Goal: Task Accomplishment & Management: Use online tool/utility

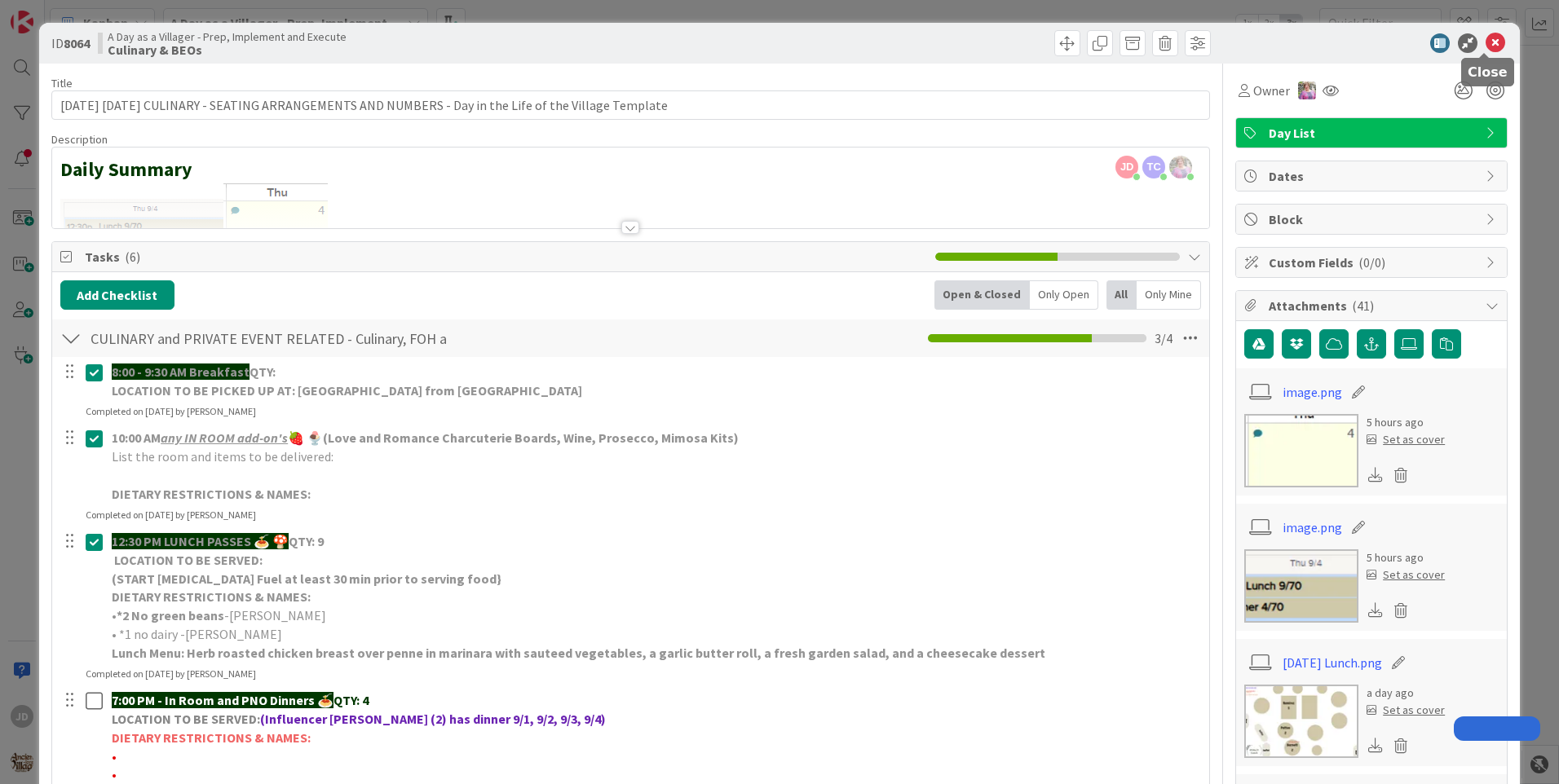
click at [1485, 48] on icon at bounding box center [1495, 42] width 19 height 19
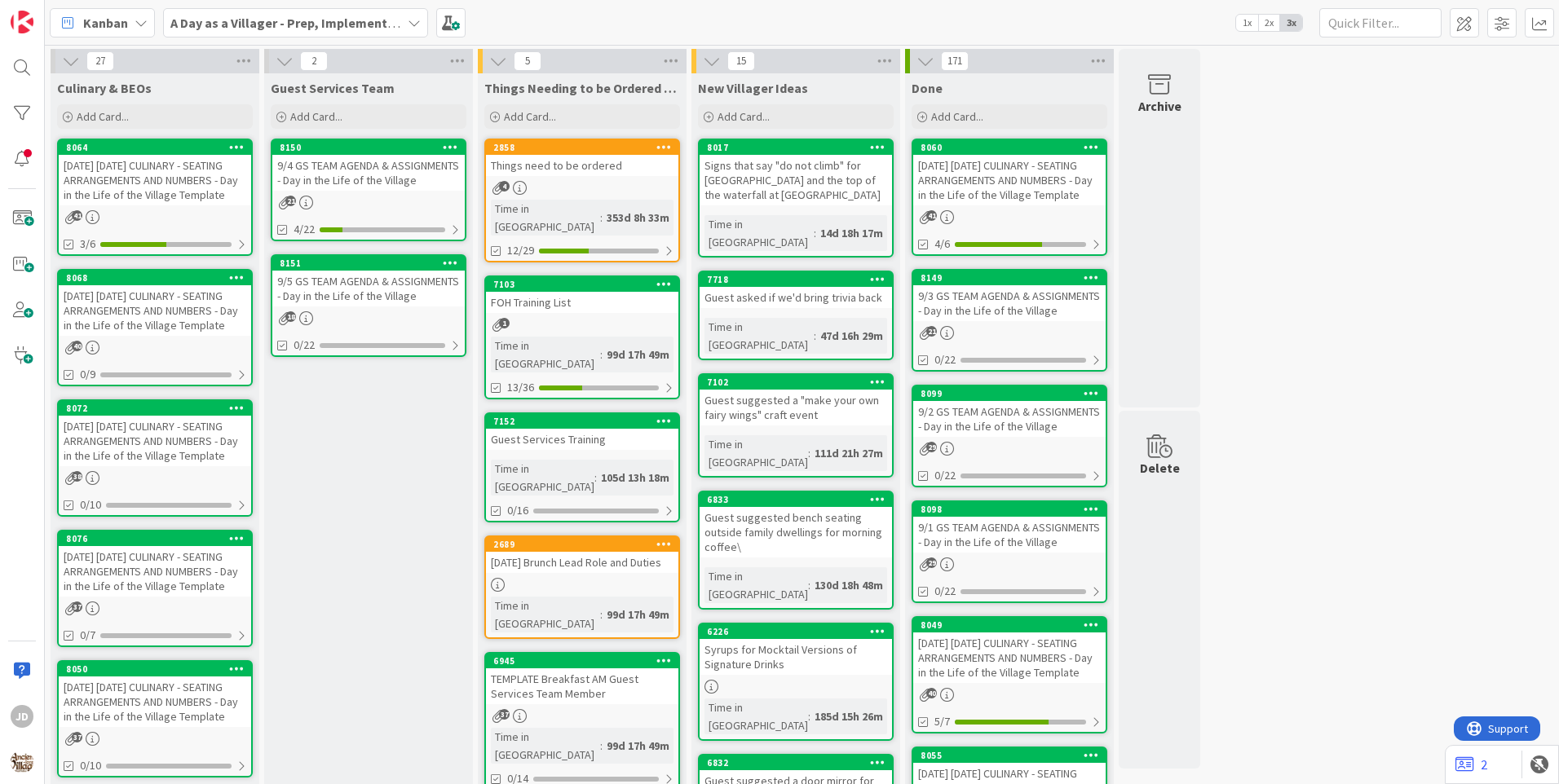
click at [356, 154] on div "8150" at bounding box center [368, 147] width 192 height 15
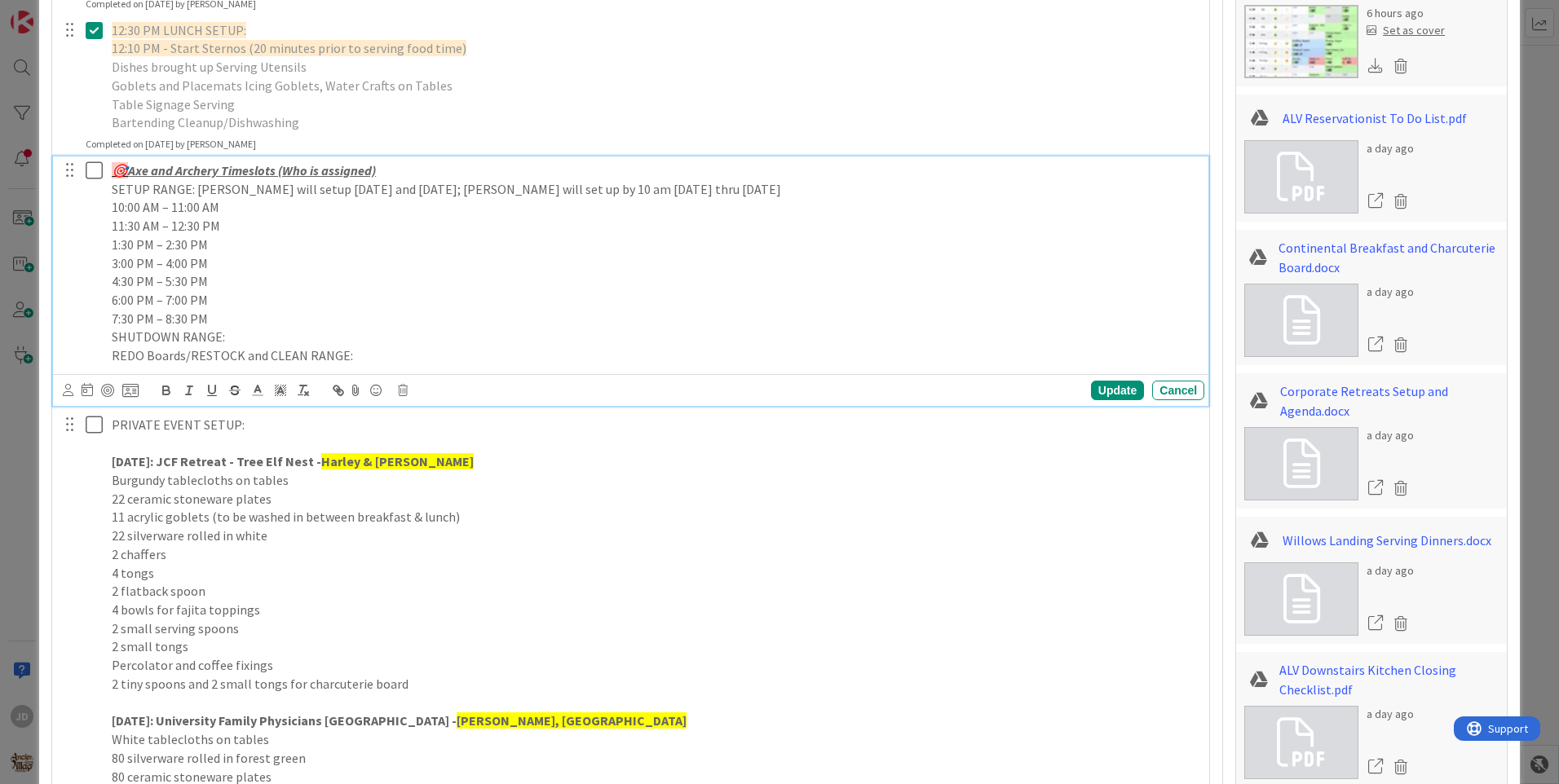
click at [612, 270] on div "PLACEHOLDER FOR ASSIGNMENTS FOR GS TEAM - by 1 2:00 PM - GS Team must have thei…" at bounding box center [630, 627] width 1140 height 1696
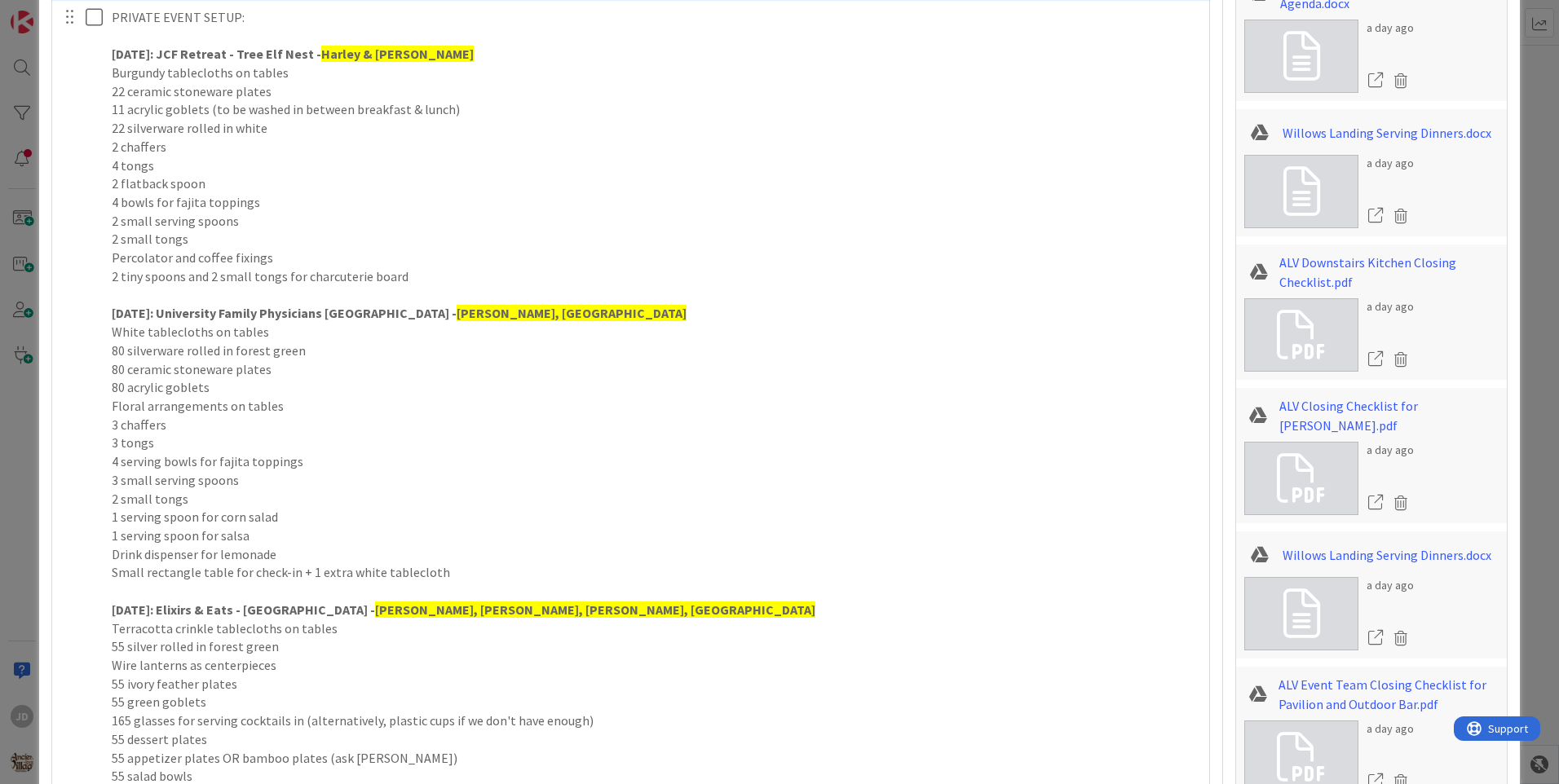
scroll to position [1141, 0]
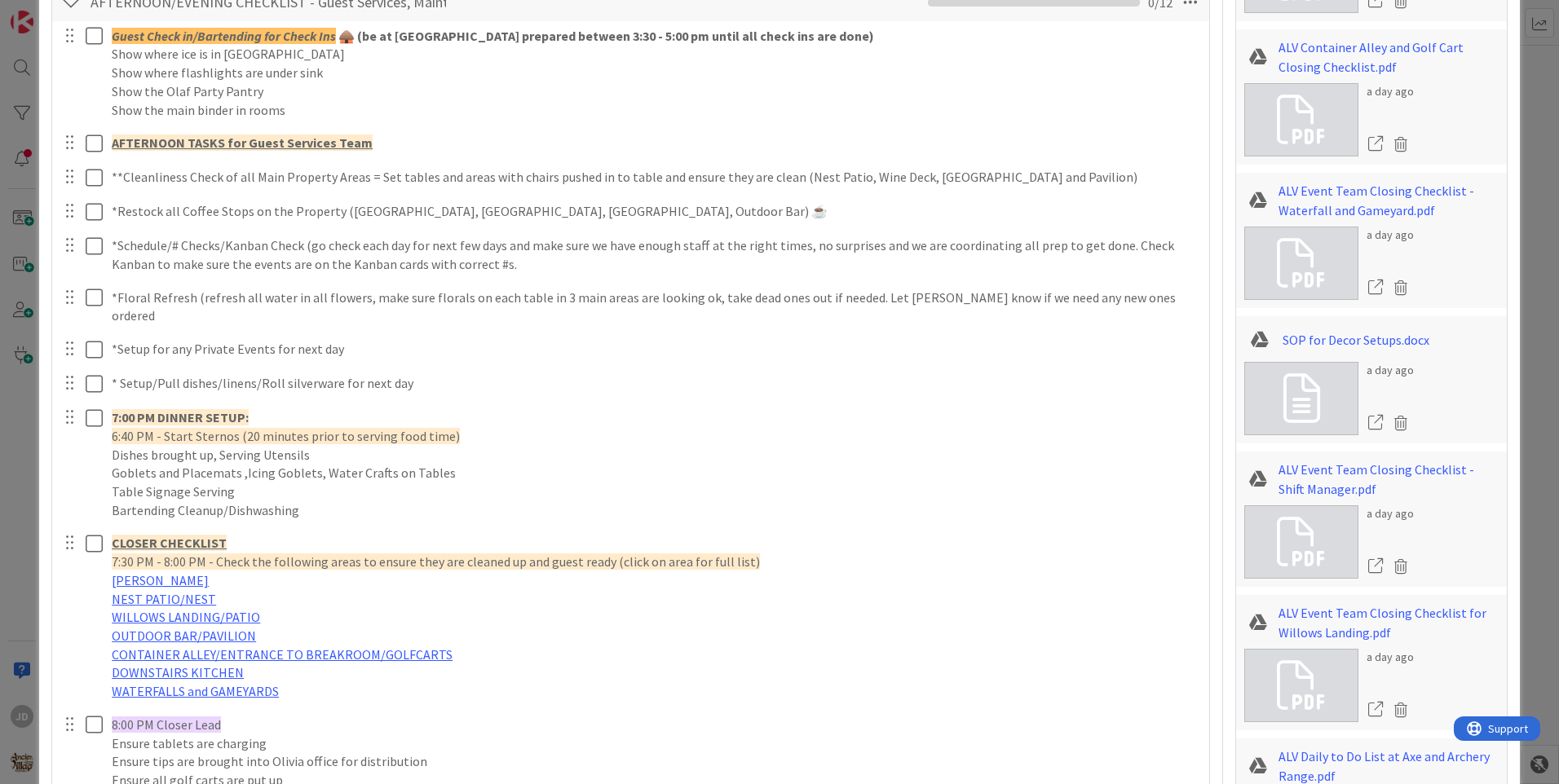
scroll to position [2201, 0]
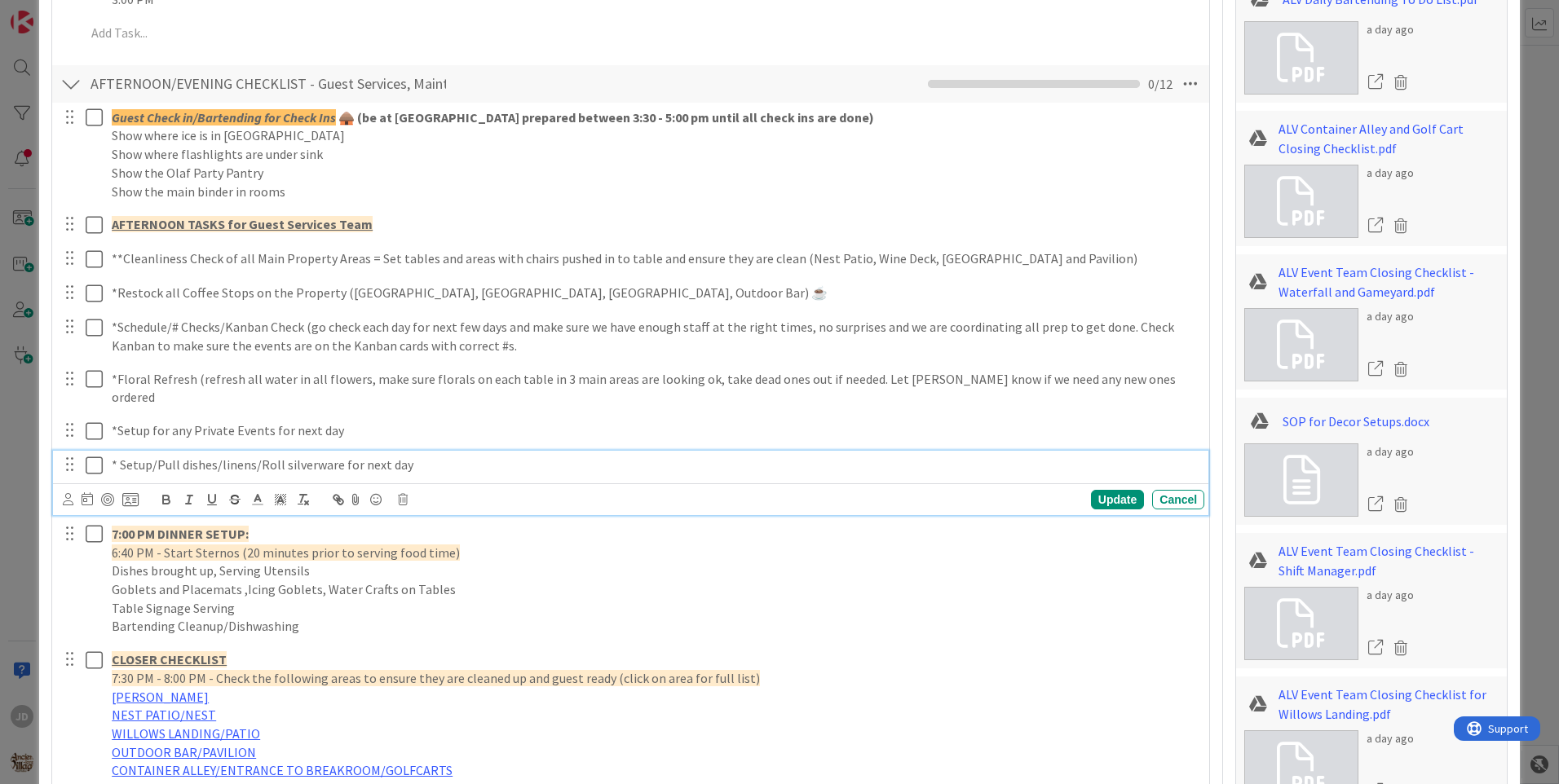
click at [98, 457] on icon at bounding box center [94, 465] width 17 height 19
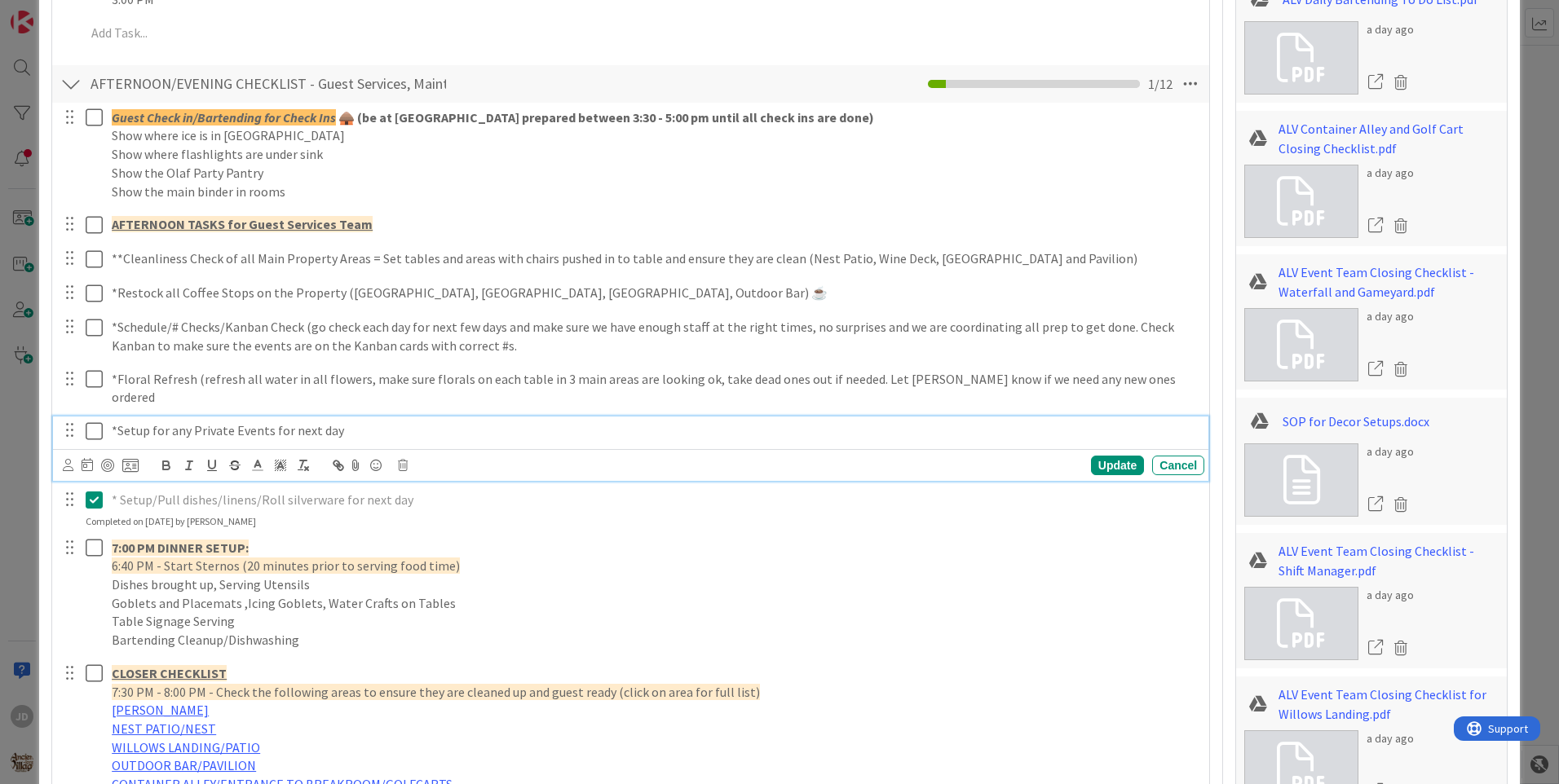
click at [93, 421] on icon at bounding box center [94, 431] width 17 height 19
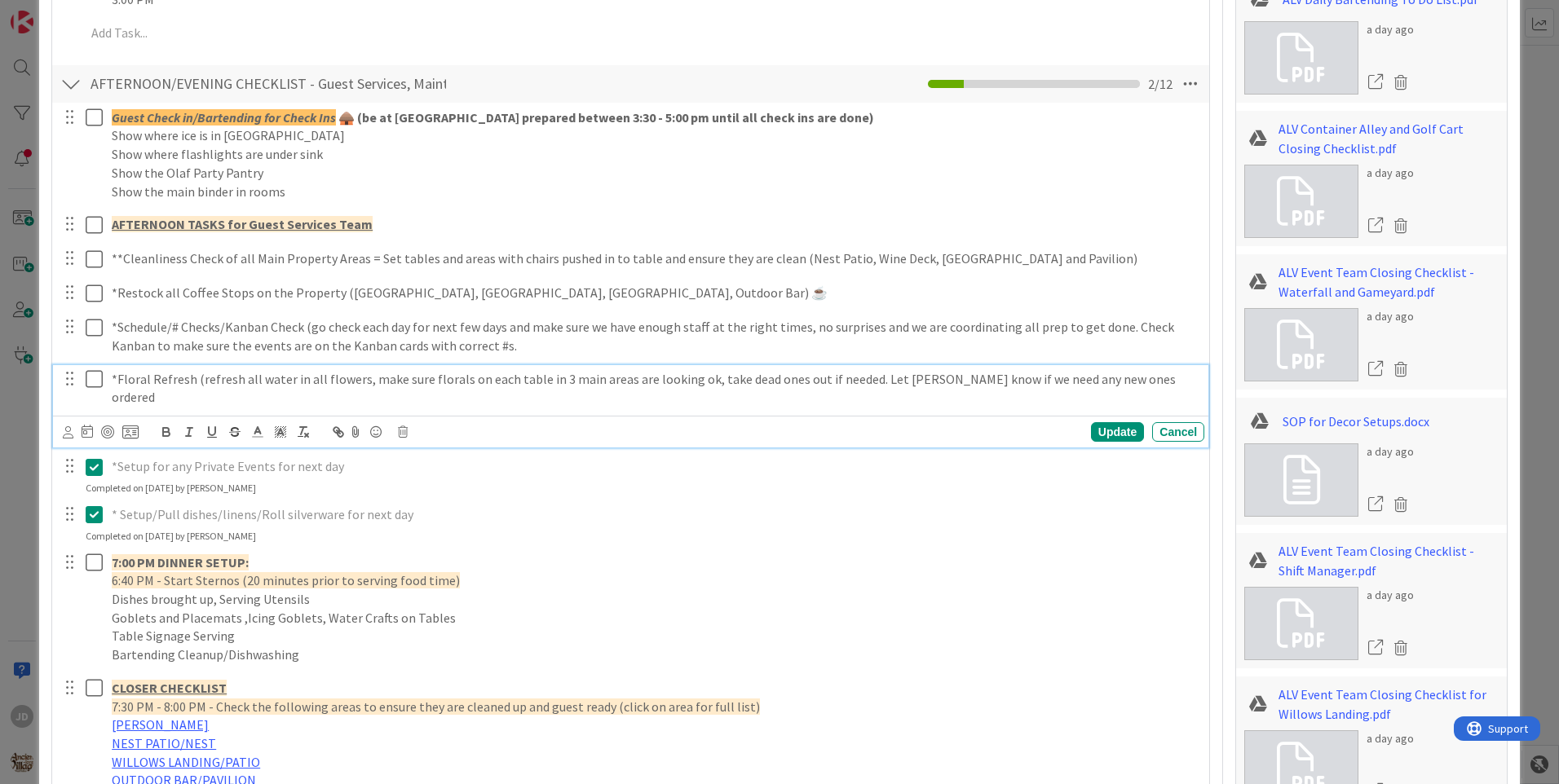
click at [94, 381] on icon at bounding box center [94, 378] width 17 height 19
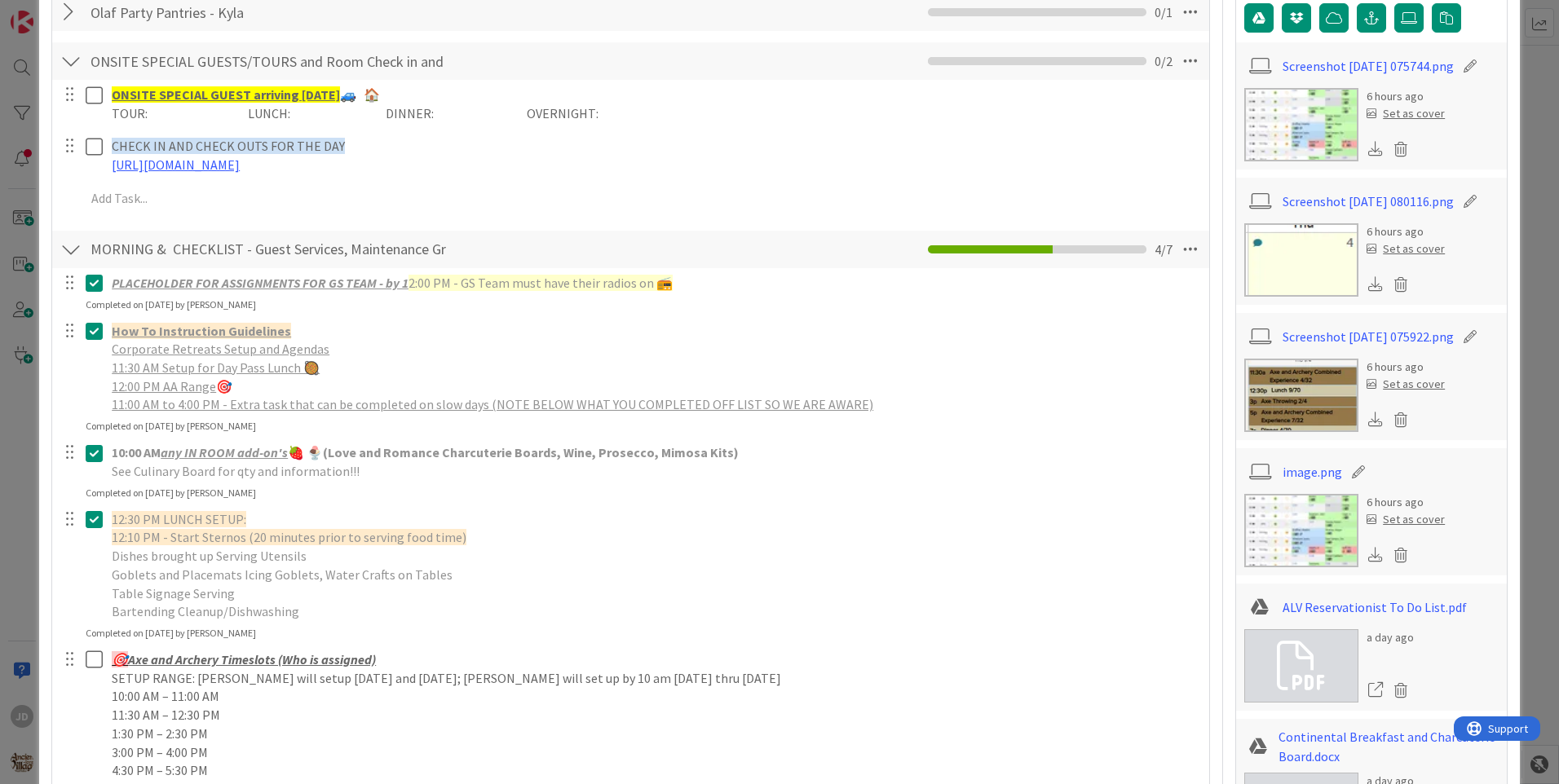
scroll to position [0, 0]
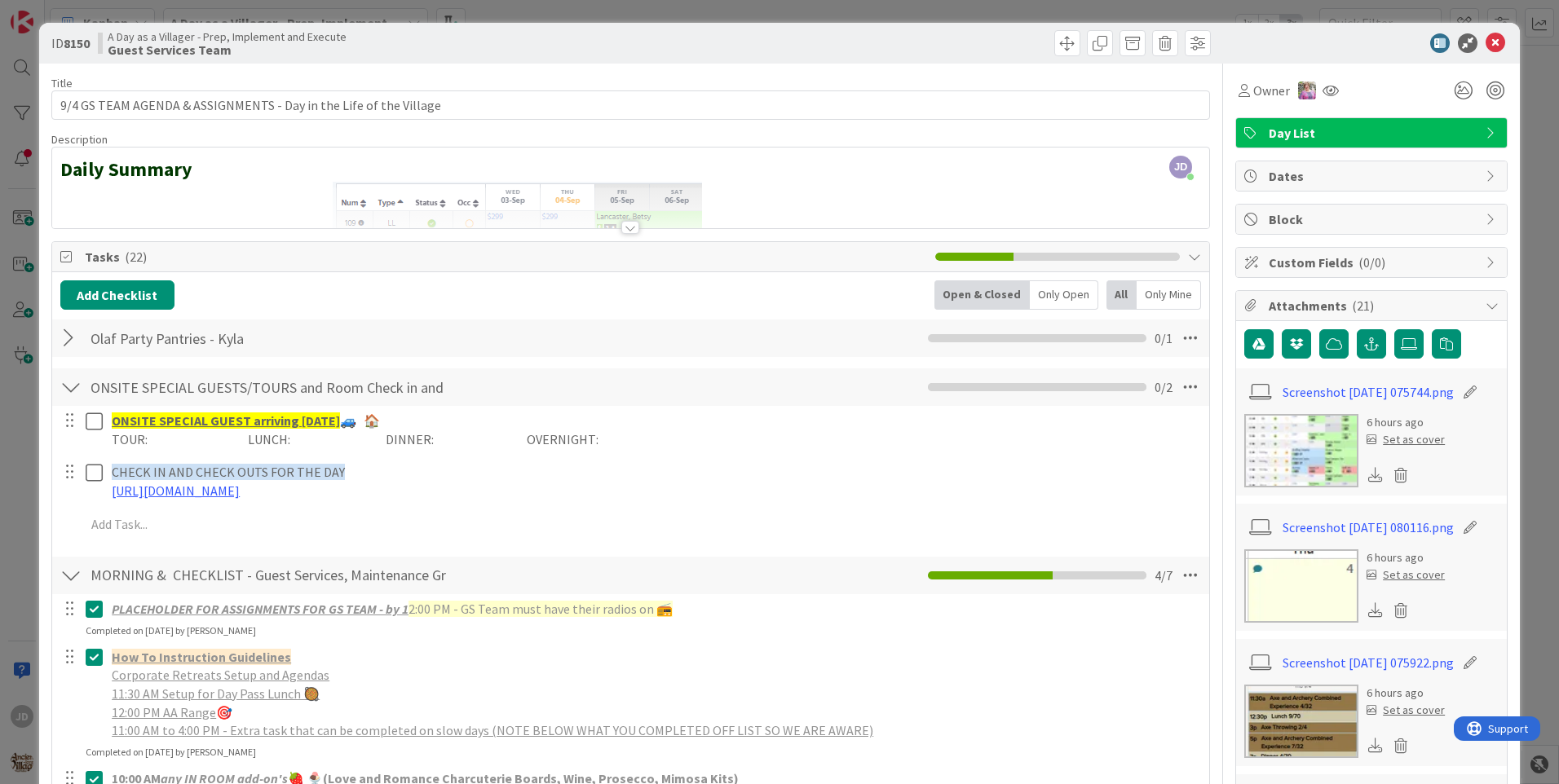
click at [70, 338] on div at bounding box center [71, 339] width 21 height 29
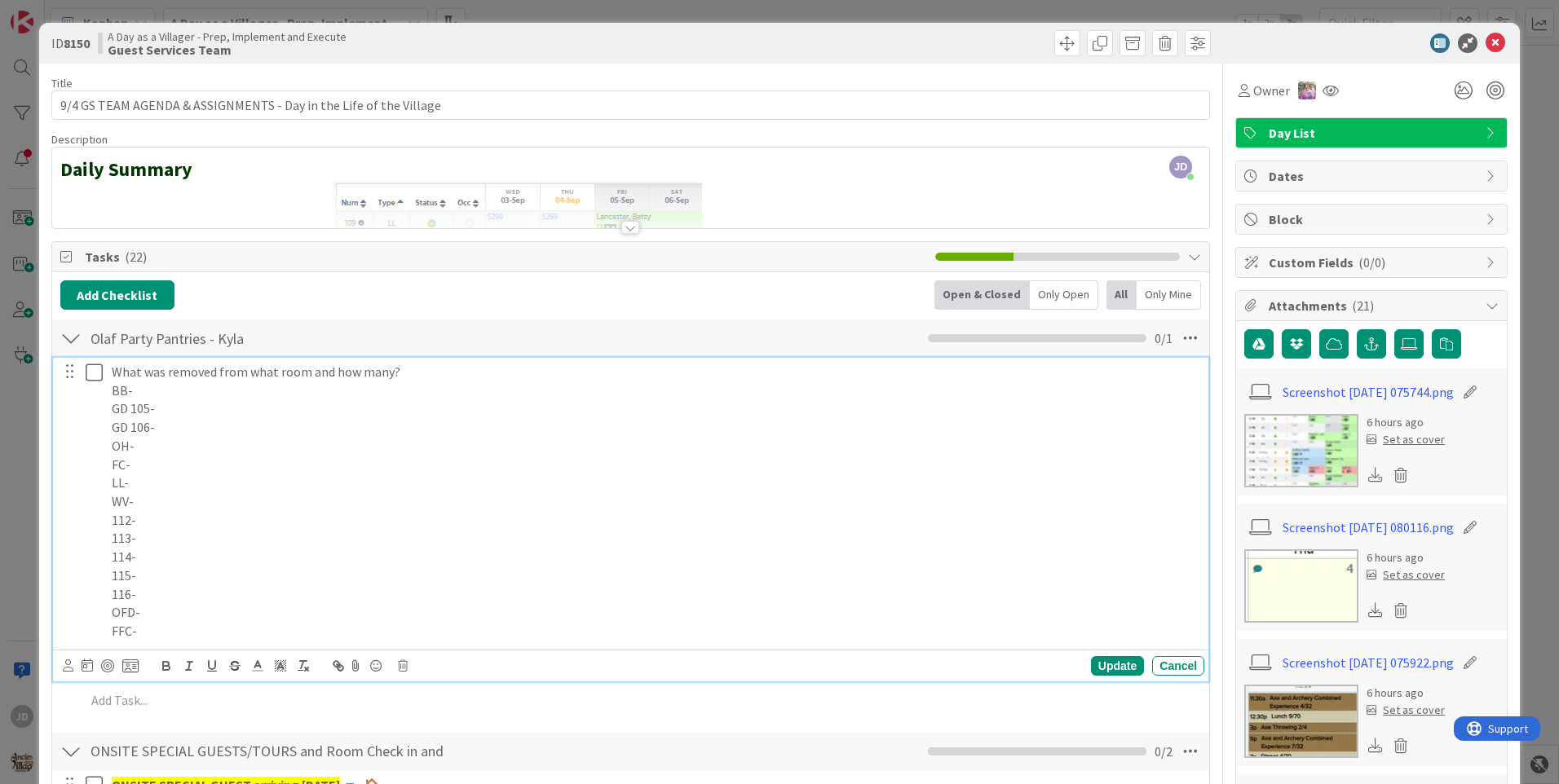
click at [179, 403] on p "GD 105-" at bounding box center [654, 409] width 1086 height 18
click at [191, 380] on p "What was removed from what room and how many?" at bounding box center [654, 372] width 1086 height 18
click at [195, 397] on p "BB-" at bounding box center [654, 391] width 1086 height 18
click at [158, 548] on p "114-" at bounding box center [654, 557] width 1086 height 18
click at [1097, 670] on div "Update" at bounding box center [1117, 665] width 53 height 19
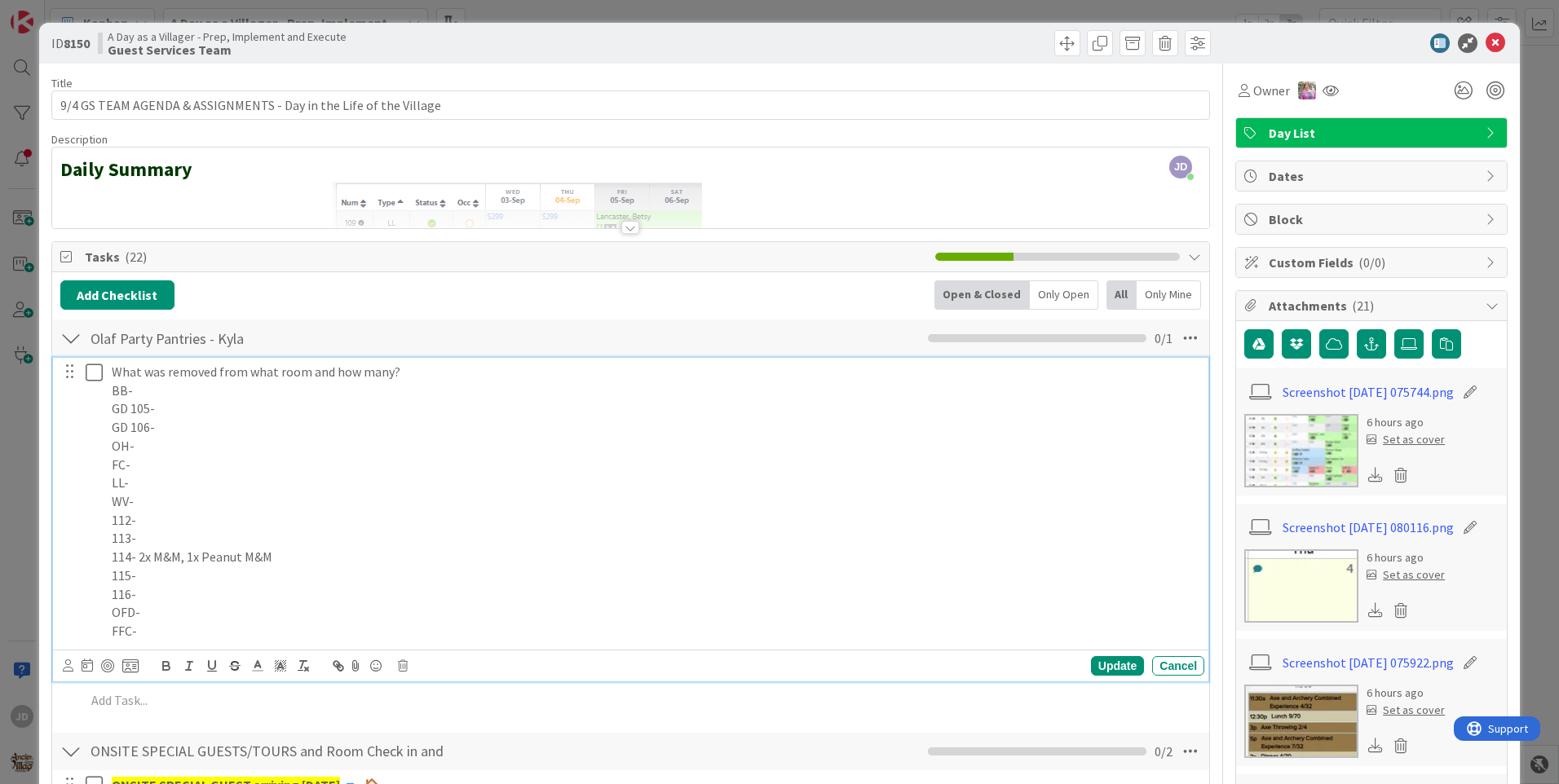
click at [93, 367] on icon at bounding box center [94, 372] width 17 height 19
